Goal: Obtain resource: Obtain resource

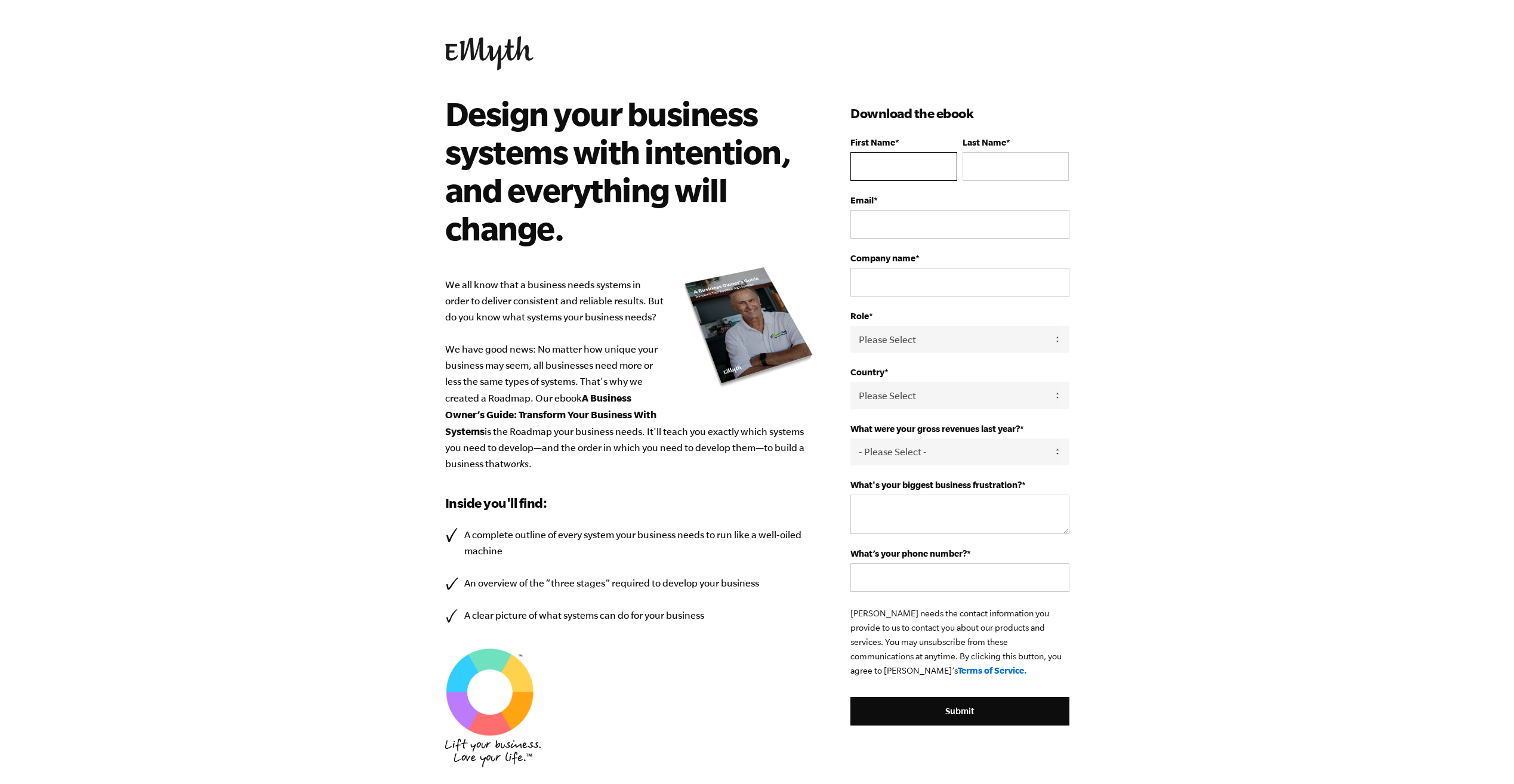
click at [897, 162] on input "First Name *" at bounding box center [903, 166] width 106 height 29
type input "Cathy"
type input "Groves"
type input "cathy.groves@missionz.co.uk"
select select "[GEOGRAPHIC_DATA]"
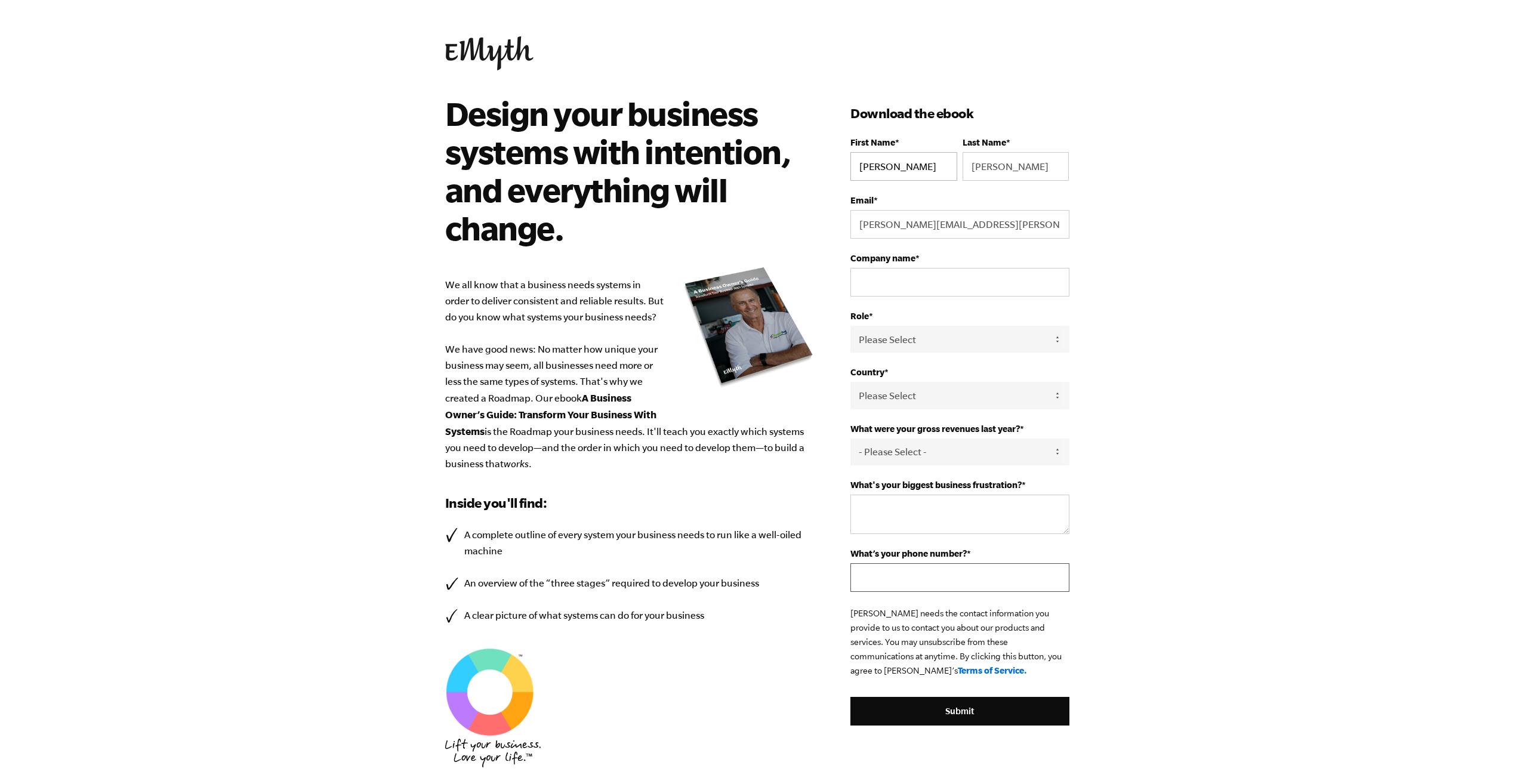
type input "+447970948789"
click at [942, 281] on input "Company name *" at bounding box center [960, 282] width 218 height 29
type input "MissionZ Ltd"
click at [941, 339] on select "Please Select Owner Partner / Co-Owner Executive Employee / Other" at bounding box center [960, 339] width 218 height 27
select select "Owner"
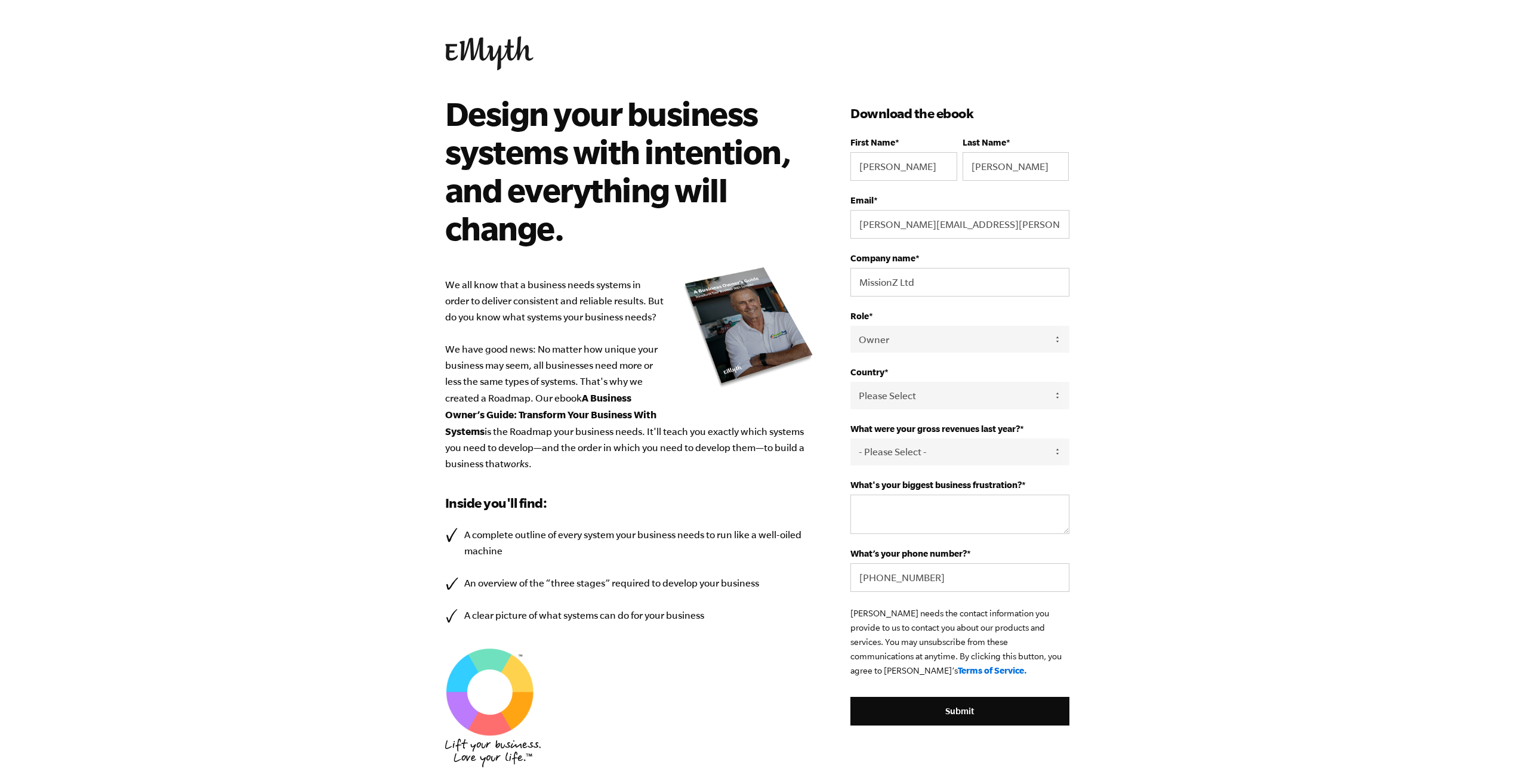
click at [850, 326] on select "Please Select Owner Partner / Co-Owner Executive Employee / Other" at bounding box center [960, 339] width 218 height 27
click at [921, 455] on select "- Please Select - 0-75K 76-150K 151-275K 276-500K 501-750K 751-1M 1-2.5M 2.5-5M…" at bounding box center [960, 451] width 218 height 27
select select "0-75K"
click at [850, 439] on select "- Please Select - 0-75K 76-150K 151-275K 276-500K 501-750K 751-1M 1-2.5M 2.5-5M…" at bounding box center [960, 451] width 218 height 27
click at [915, 503] on textarea "What's your biggest business frustration? *" at bounding box center [960, 515] width 218 height 40
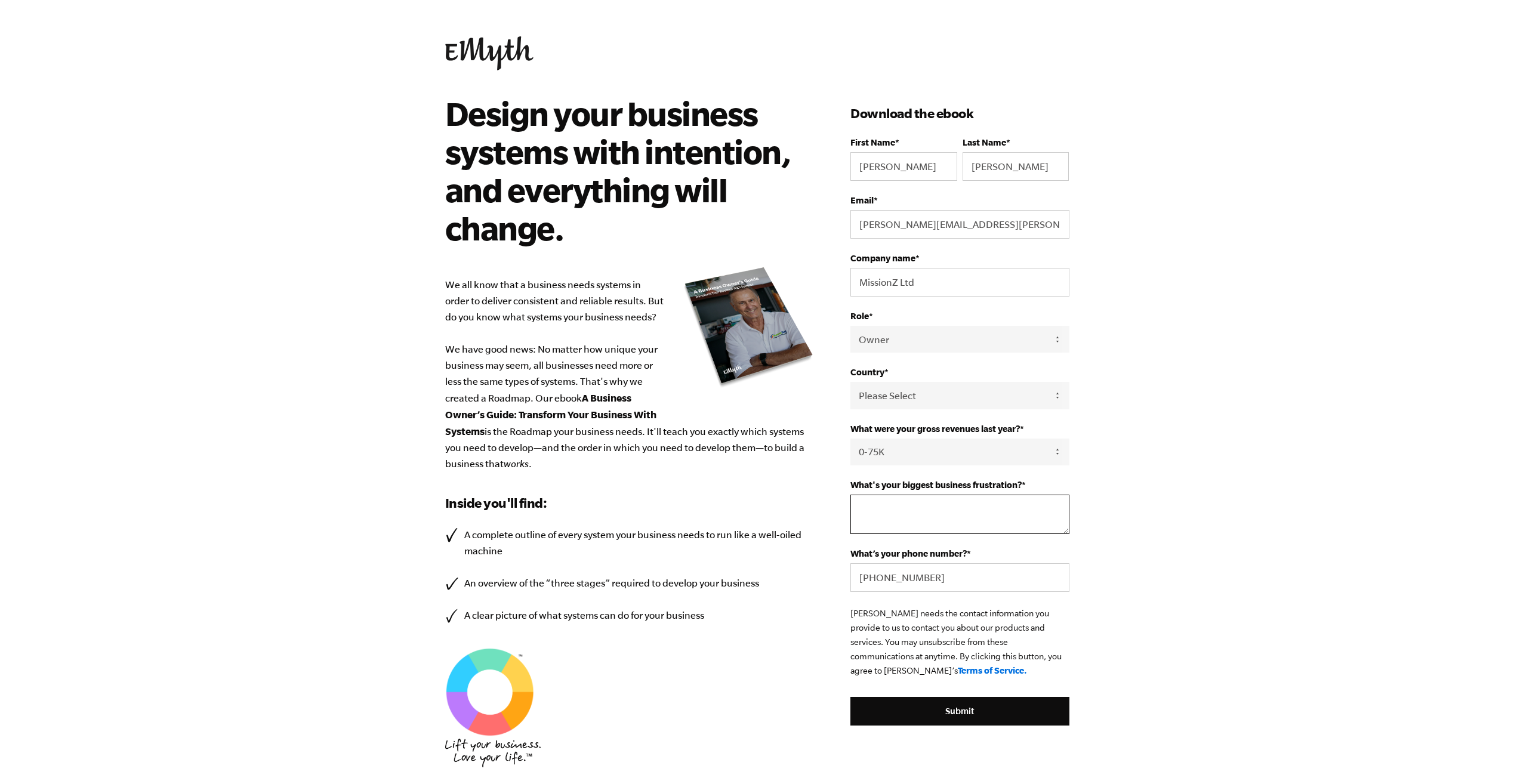
type textarea "S"
type textarea "Finding good suppliers"
click at [972, 713] on input "Submit" at bounding box center [960, 712] width 218 height 29
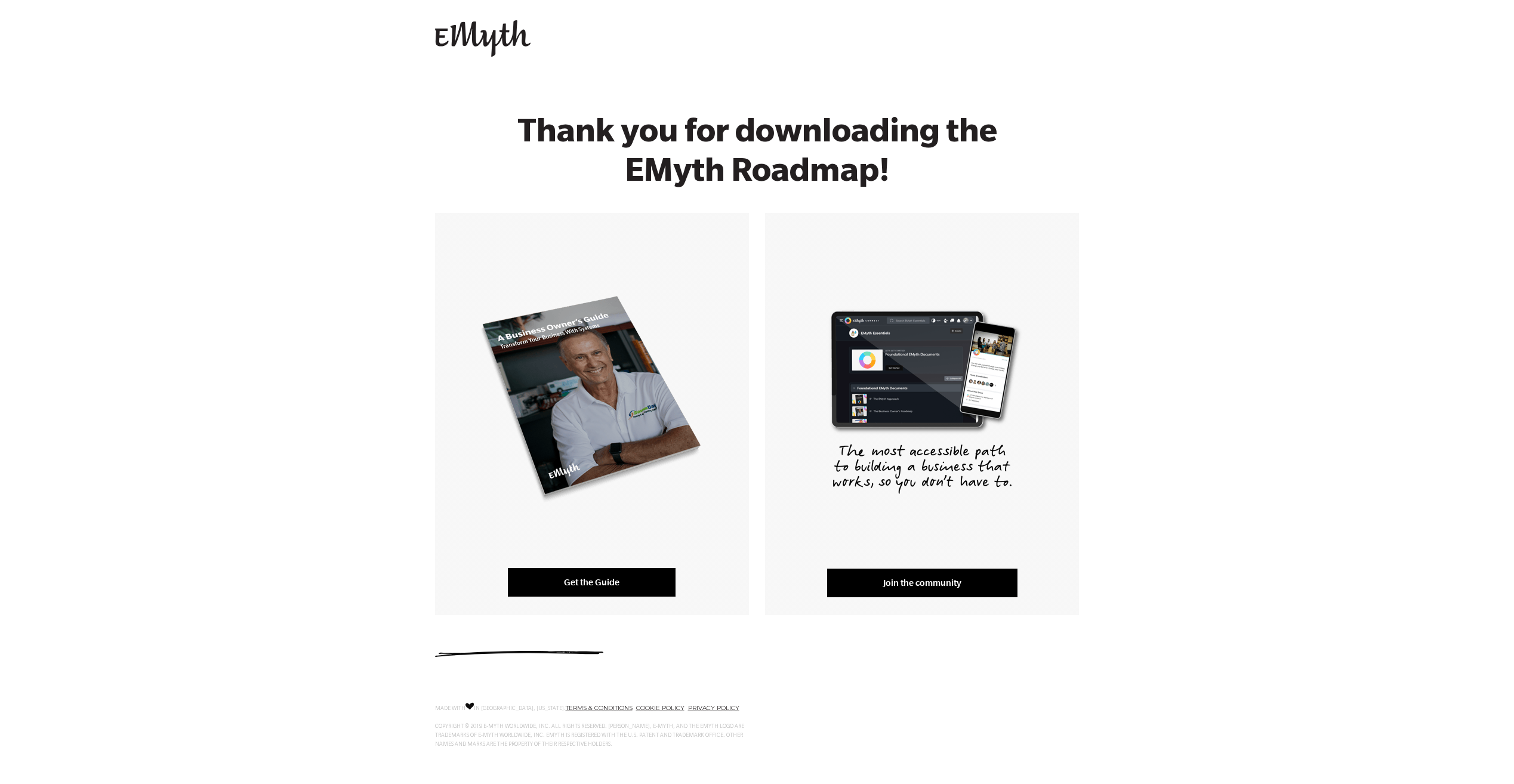
click at [579, 580] on link "Get the Guide" at bounding box center [592, 583] width 168 height 29
